Goal: Find specific page/section: Find specific page/section

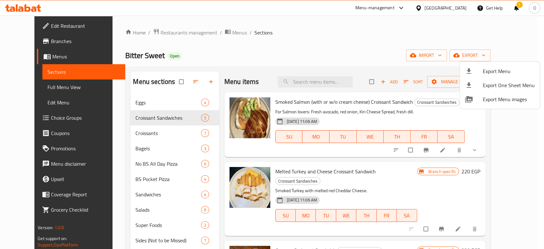
click at [234, 44] on div at bounding box center [272, 124] width 544 height 249
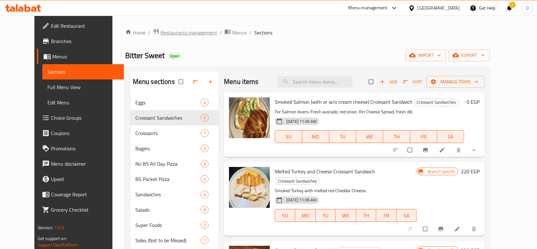
click at [161, 34] on span "Restaurants management" at bounding box center [189, 33] width 57 height 8
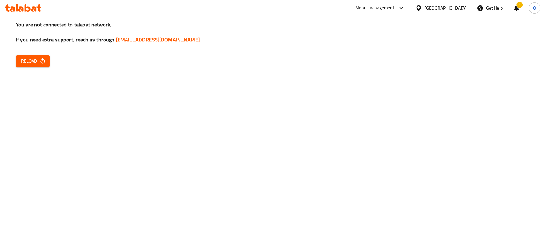
click at [38, 64] on span "Reload" at bounding box center [33, 61] width 24 height 8
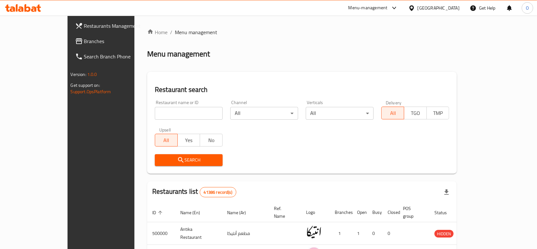
click at [170, 110] on input "search" at bounding box center [189, 113] width 68 height 13
paste input "702299"
type input "702299"
click at [160, 158] on span "Search" at bounding box center [189, 160] width 58 height 8
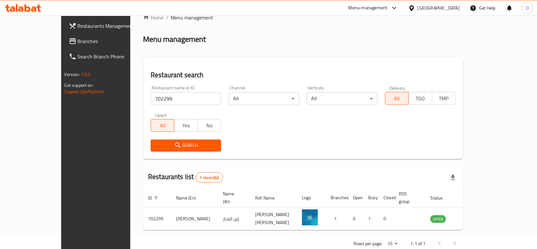
scroll to position [23, 0]
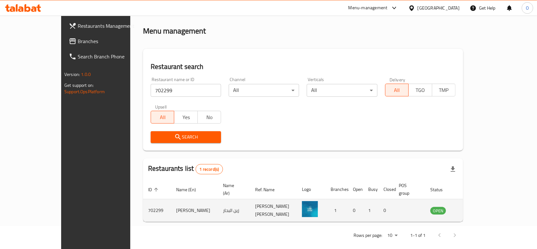
click at [171, 200] on td "Zein Elbhar" at bounding box center [194, 210] width 47 height 23
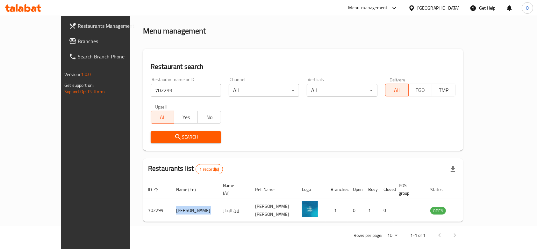
copy td "Zein Elbhar"
